Goal: Transaction & Acquisition: Purchase product/service

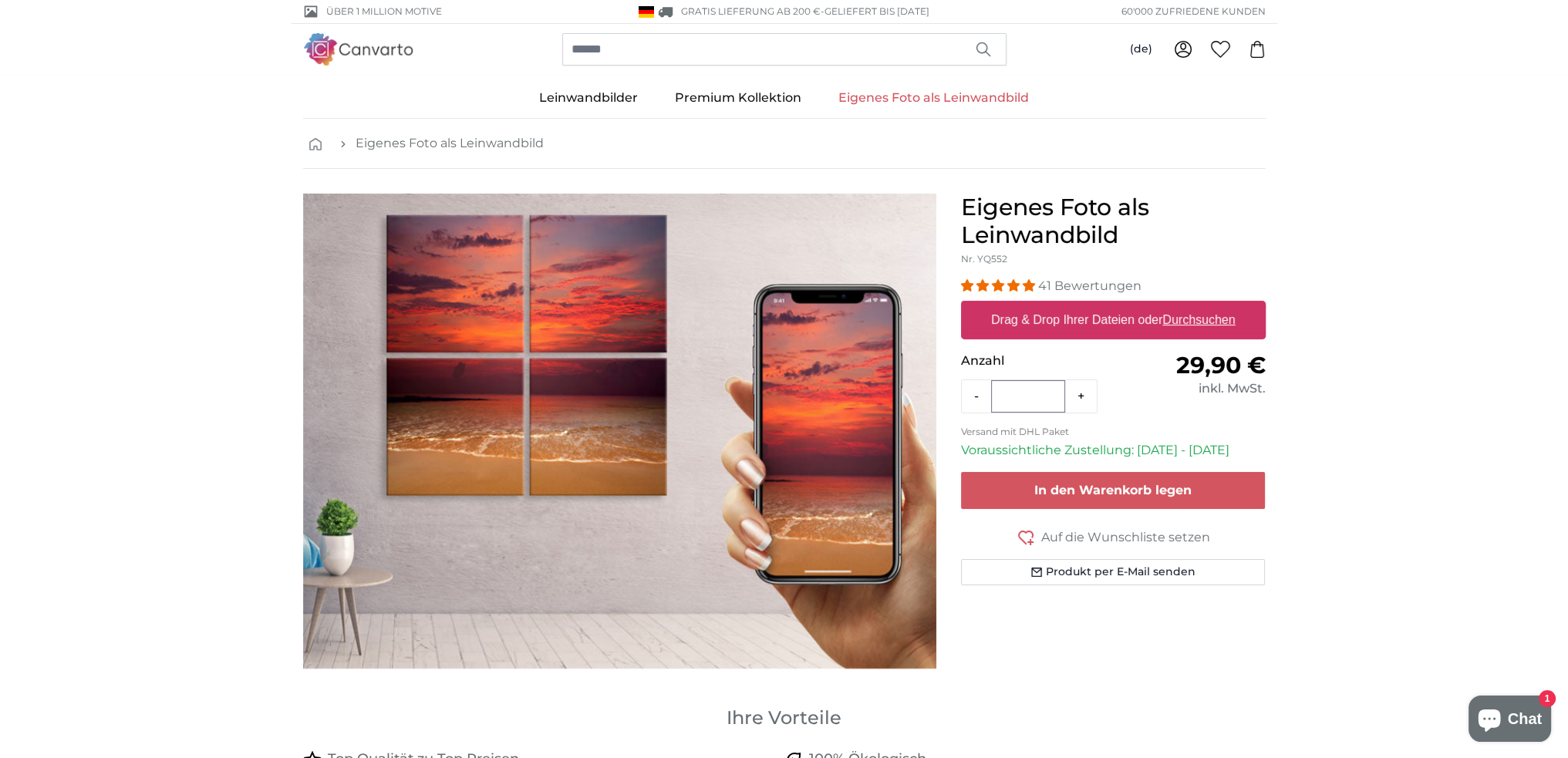
click at [1197, 318] on u "Durchsuchen" at bounding box center [1198, 319] width 73 height 13
click at [1197, 306] on input "Drag & Drop Ihrer Dateien oder Durchsuchen" at bounding box center [1114, 304] width 305 height 5
type input "**********"
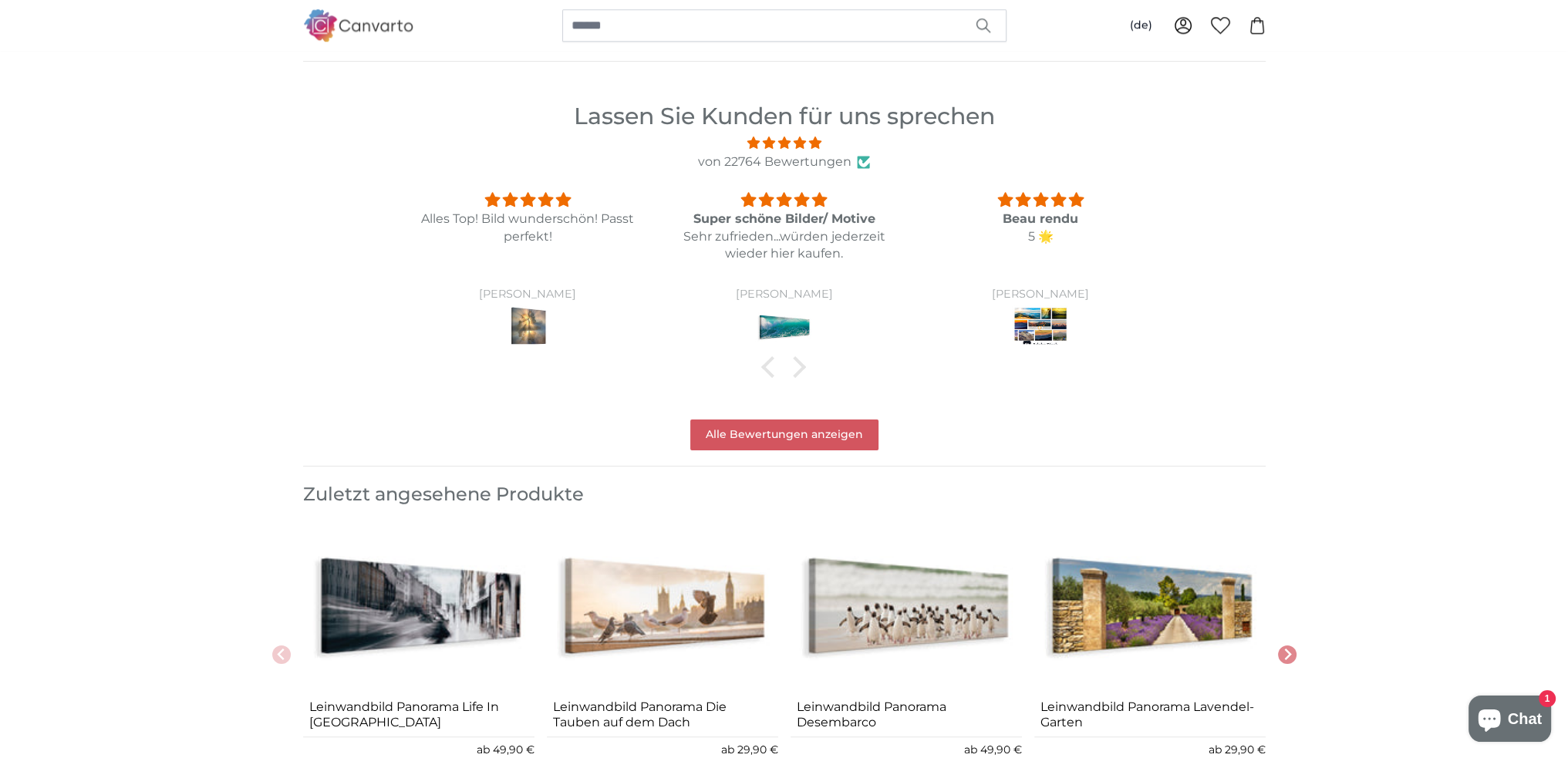
scroll to position [1671, 0]
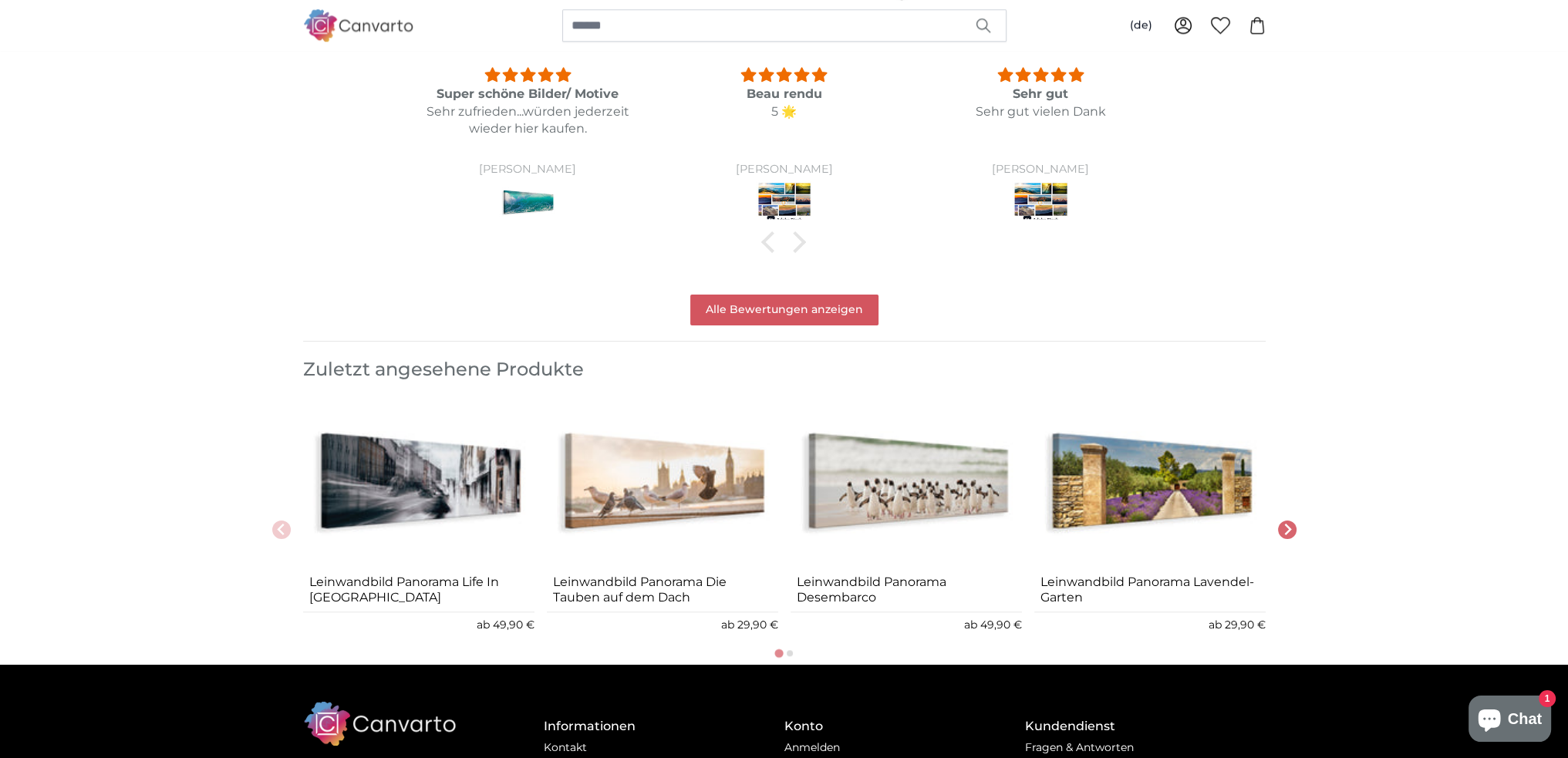
click at [1289, 523] on icon "Next slide" at bounding box center [1287, 530] width 13 height 15
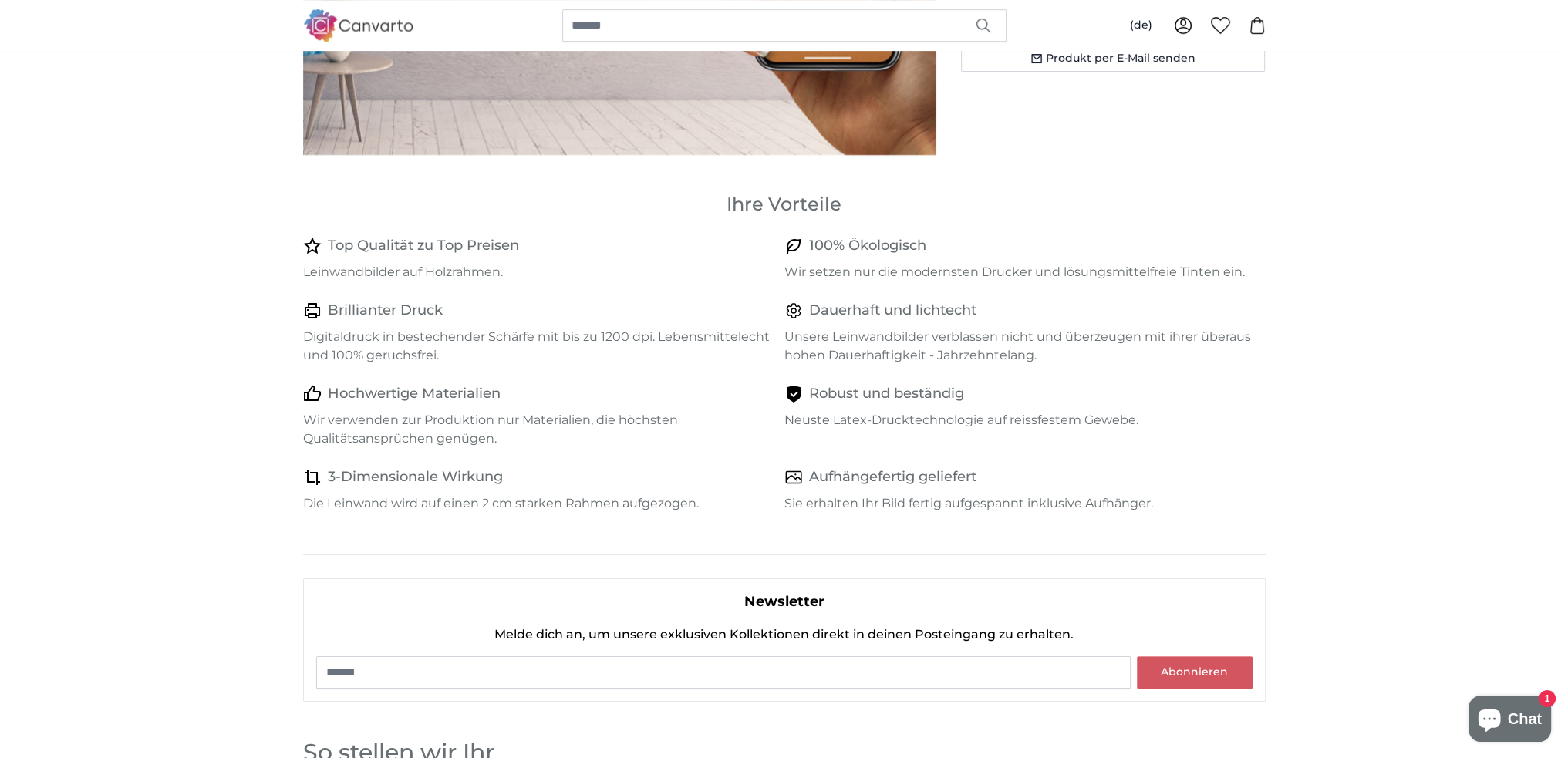
scroll to position [0, 0]
